Goal: Transaction & Acquisition: Purchase product/service

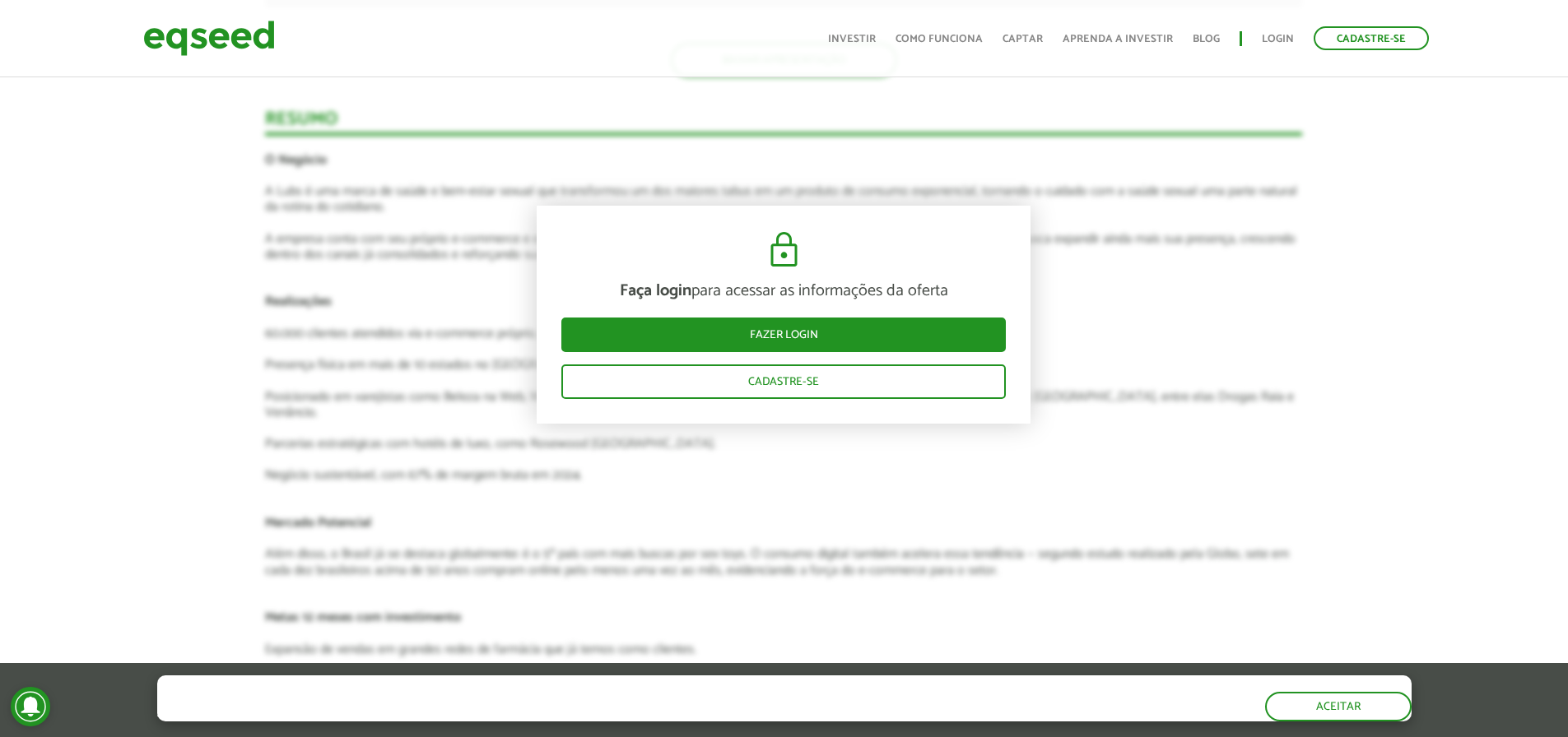
scroll to position [2139, 0]
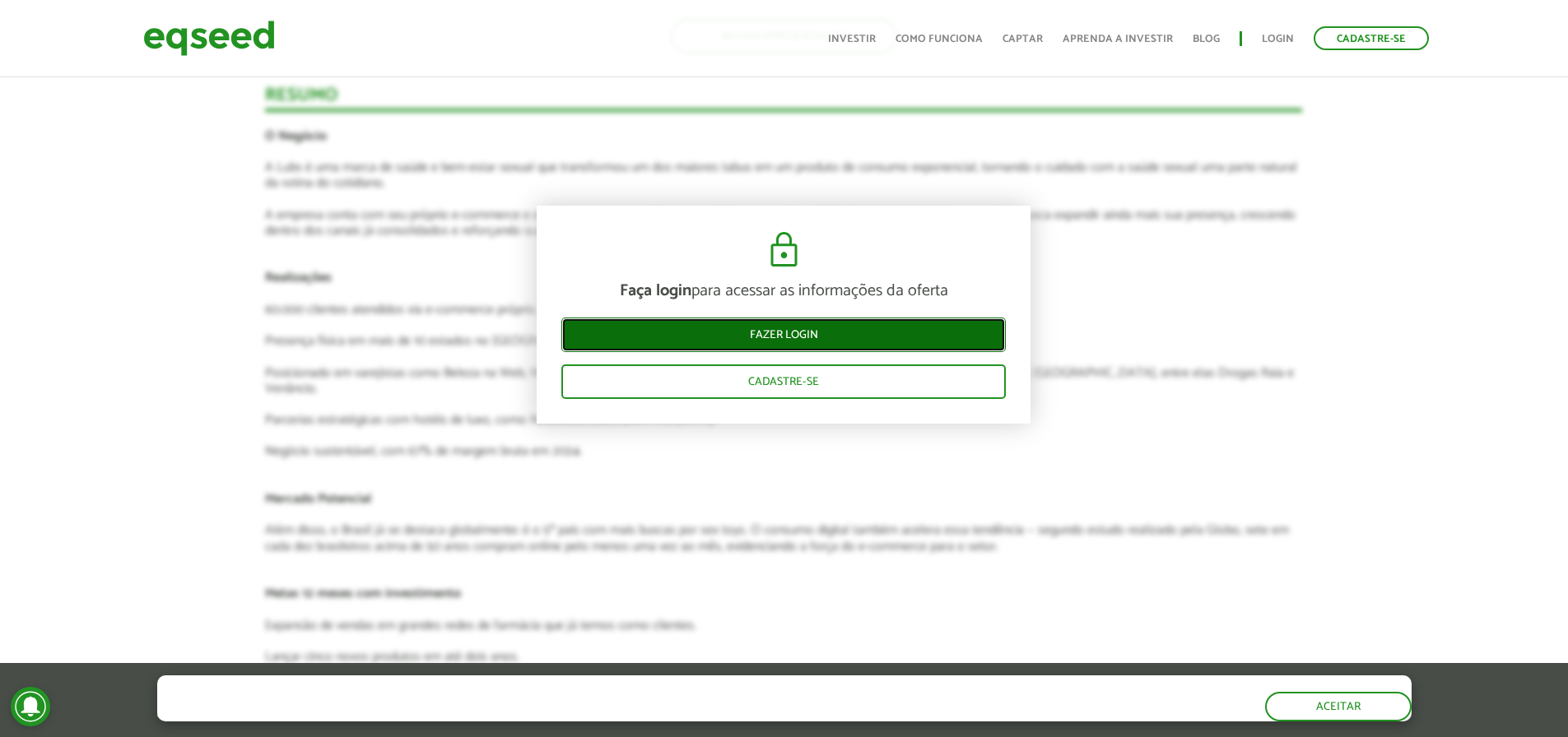
click at [857, 341] on link "Fazer login" at bounding box center [783, 335] width 444 height 34
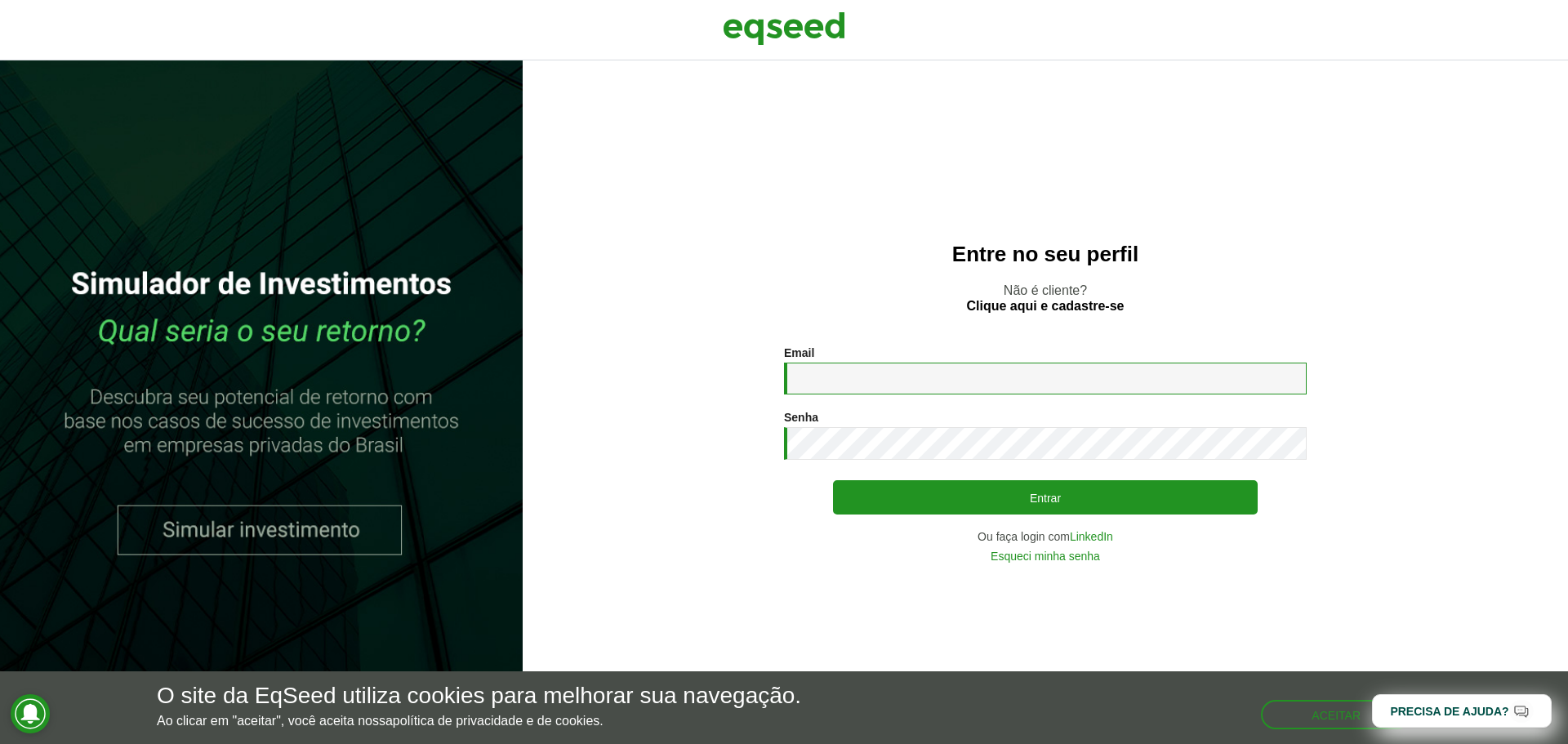
click at [879, 390] on input "Email *" at bounding box center [1045, 379] width 523 height 32
type input "**********"
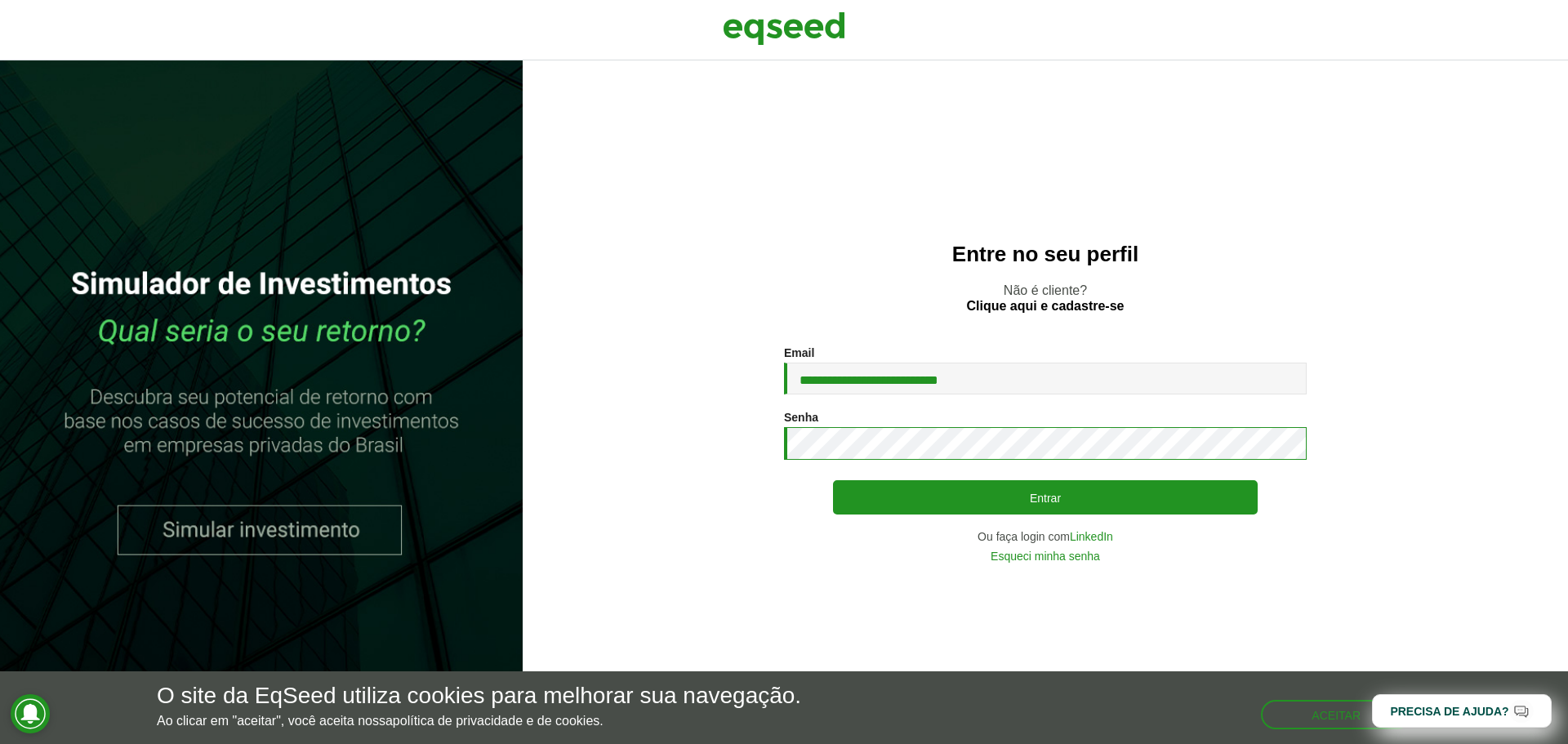
click at [833, 481] on button "Entrar" at bounding box center [1045, 498] width 425 height 34
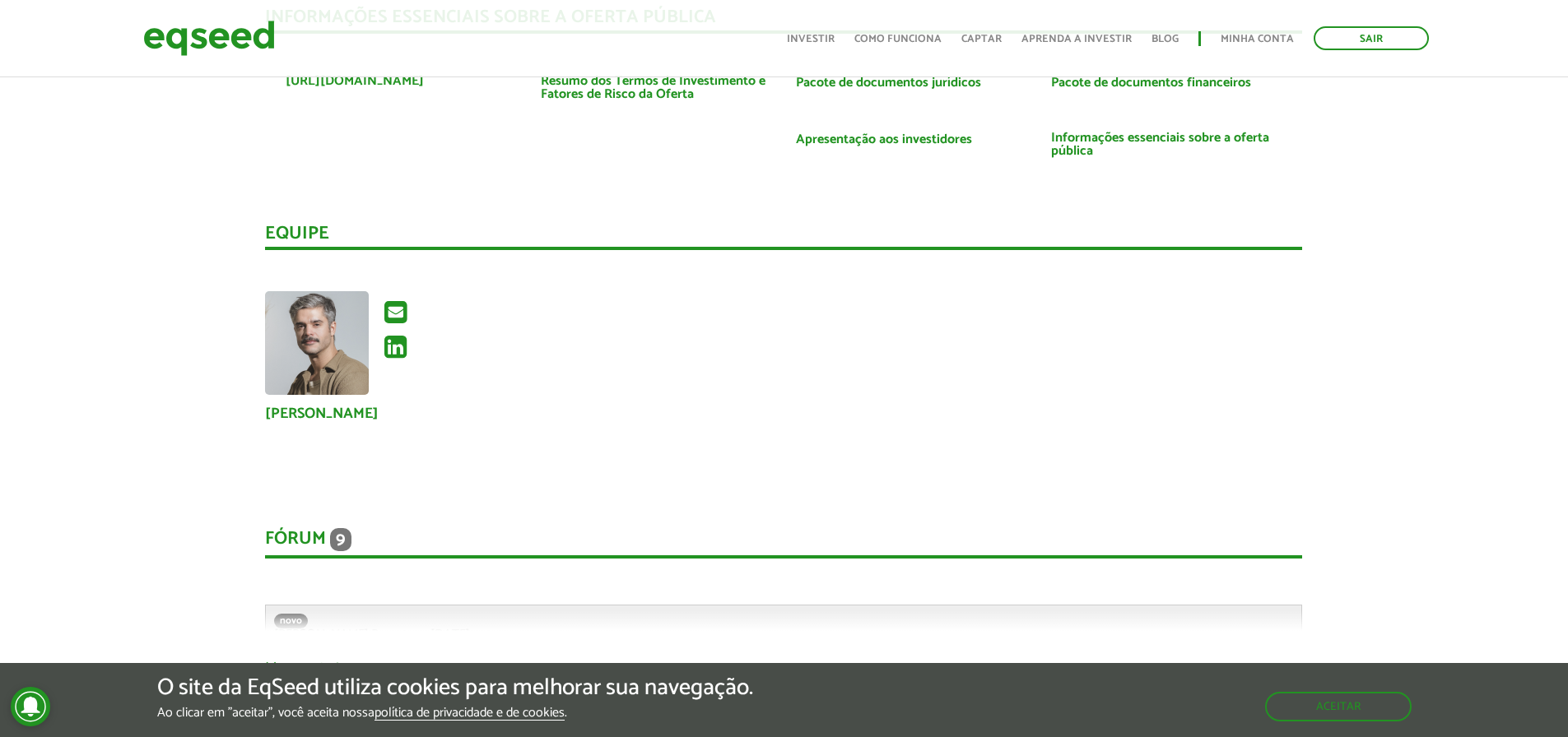
scroll to position [3125, 0]
